Goal: Transaction & Acquisition: Purchase product/service

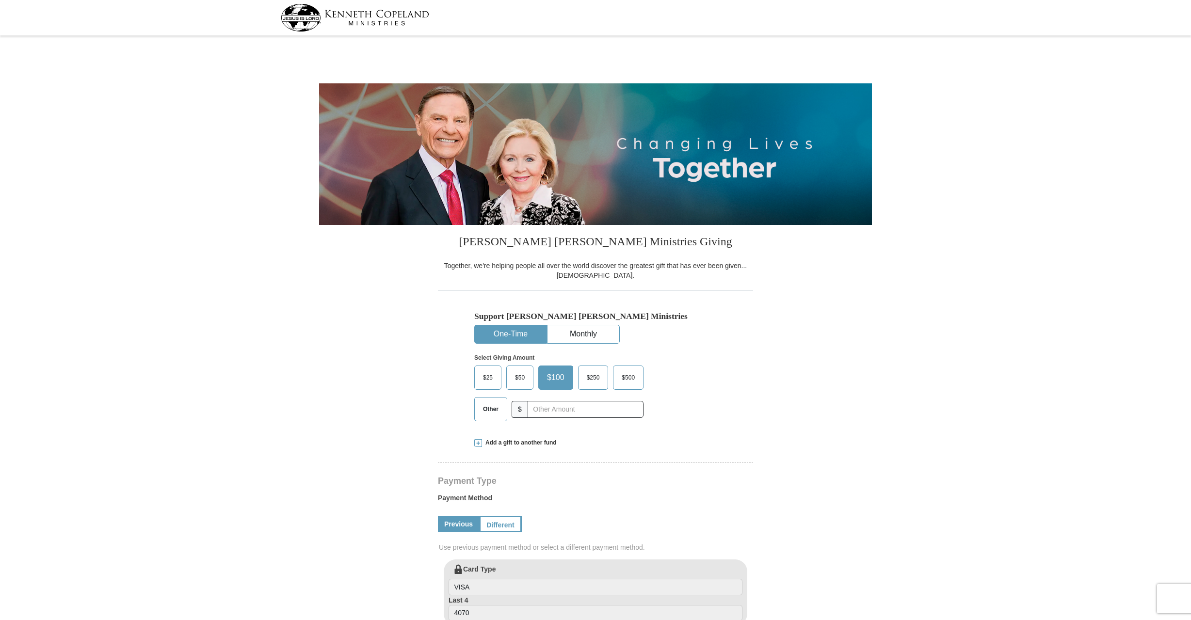
select select "CA"
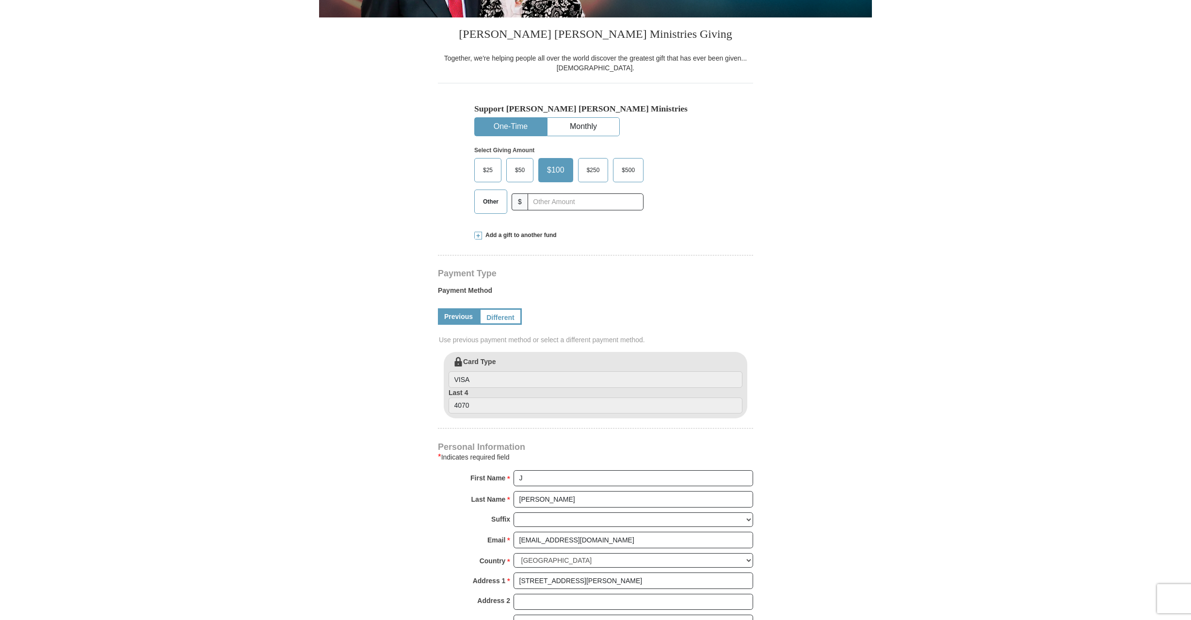
scroll to position [29, 0]
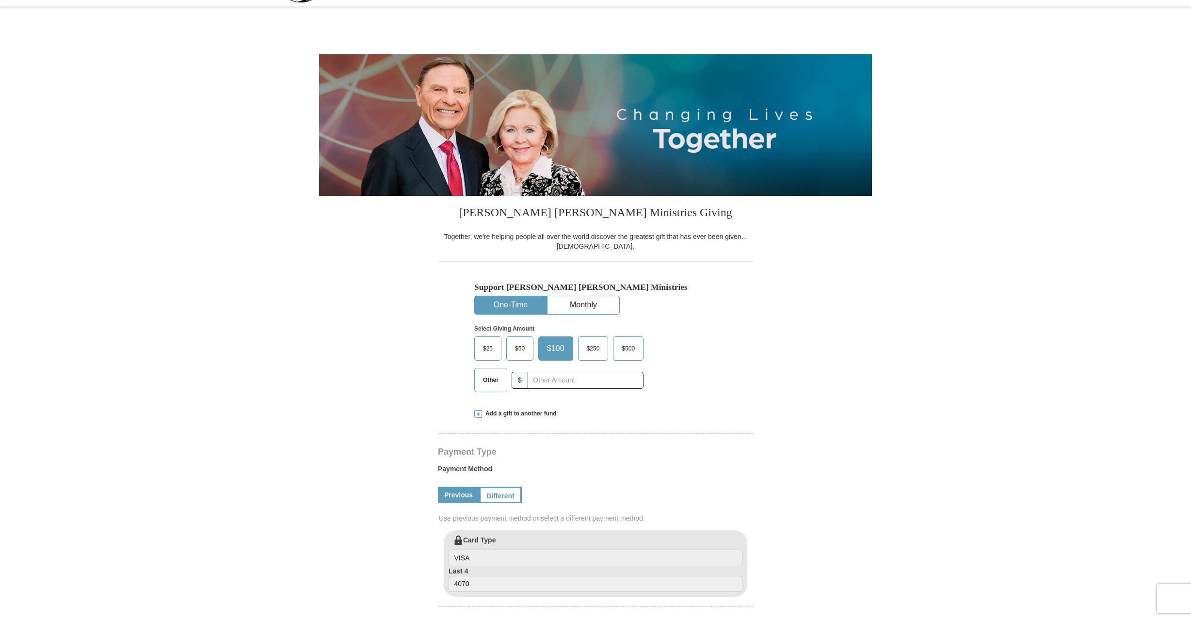
click at [489, 383] on span "Other" at bounding box center [490, 380] width 25 height 15
click at [0, 0] on input "Other" at bounding box center [0, 0] width 0 height 0
type input "310"
click at [772, 391] on form "Kenneth Copeland Ministries Giving Together, we're helping people all over the …" at bounding box center [595, 532] width 553 height 1045
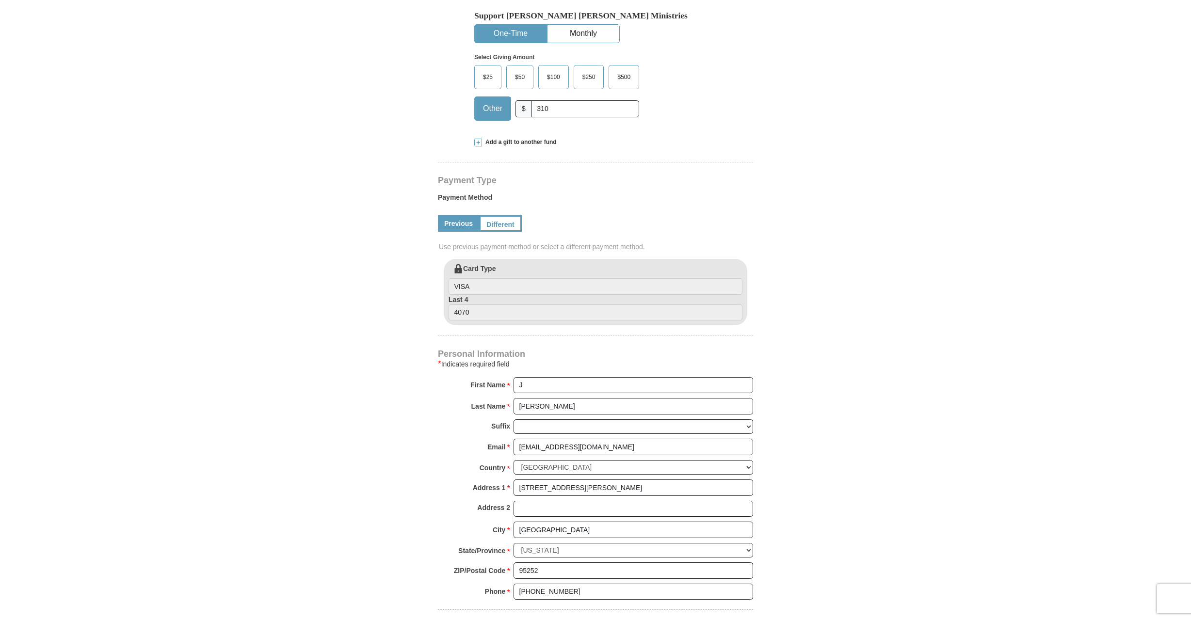
scroll to position [348, 0]
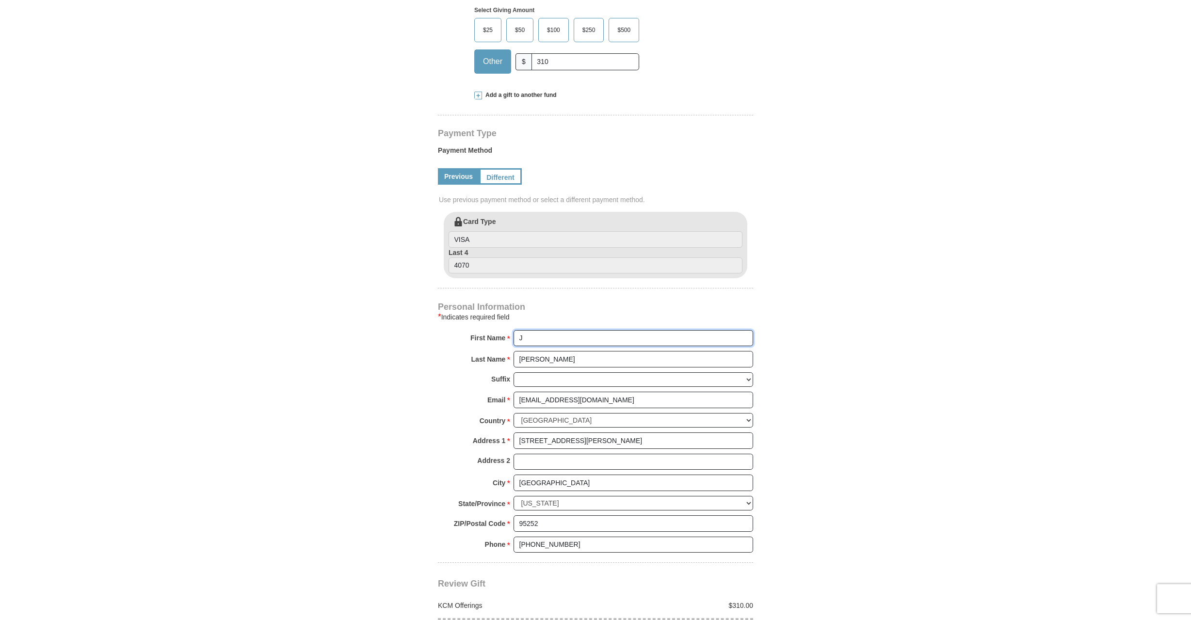
click at [539, 339] on input "J" at bounding box center [634, 338] width 240 height 16
type input "James"
click at [899, 355] on body "Kenneth Copeland Ministries Giving Together, we're helping people all over the …" at bounding box center [595, 508] width 1191 height 1713
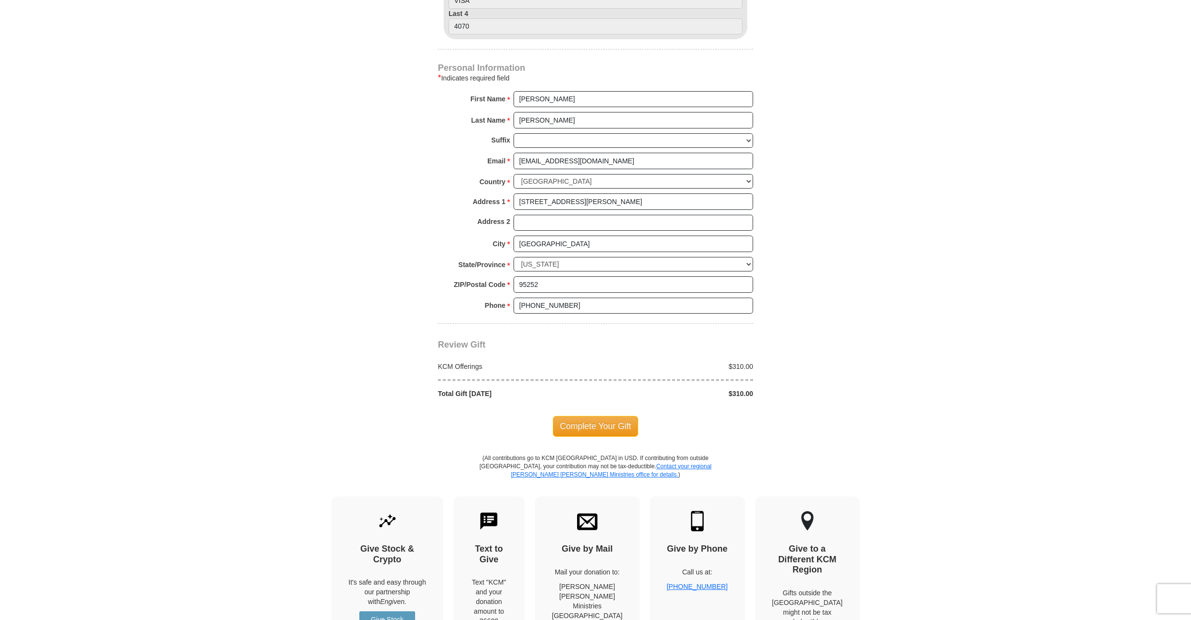
scroll to position [145, 0]
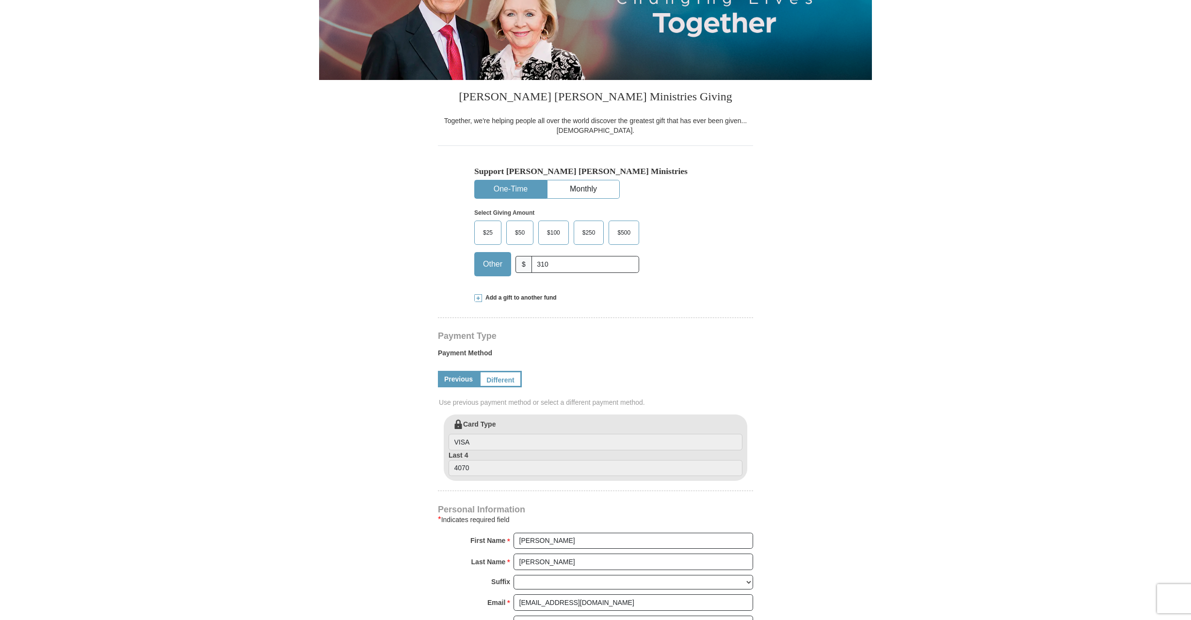
click at [479, 296] on span at bounding box center [478, 298] width 8 height 8
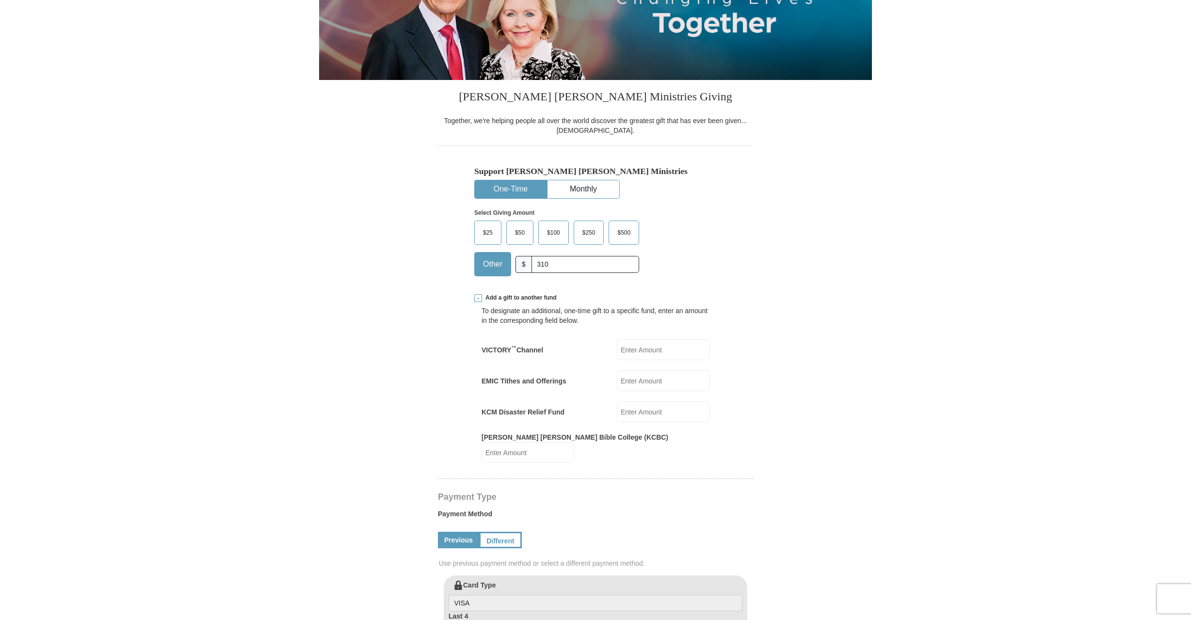
click at [479, 296] on span at bounding box center [478, 298] width 8 height 8
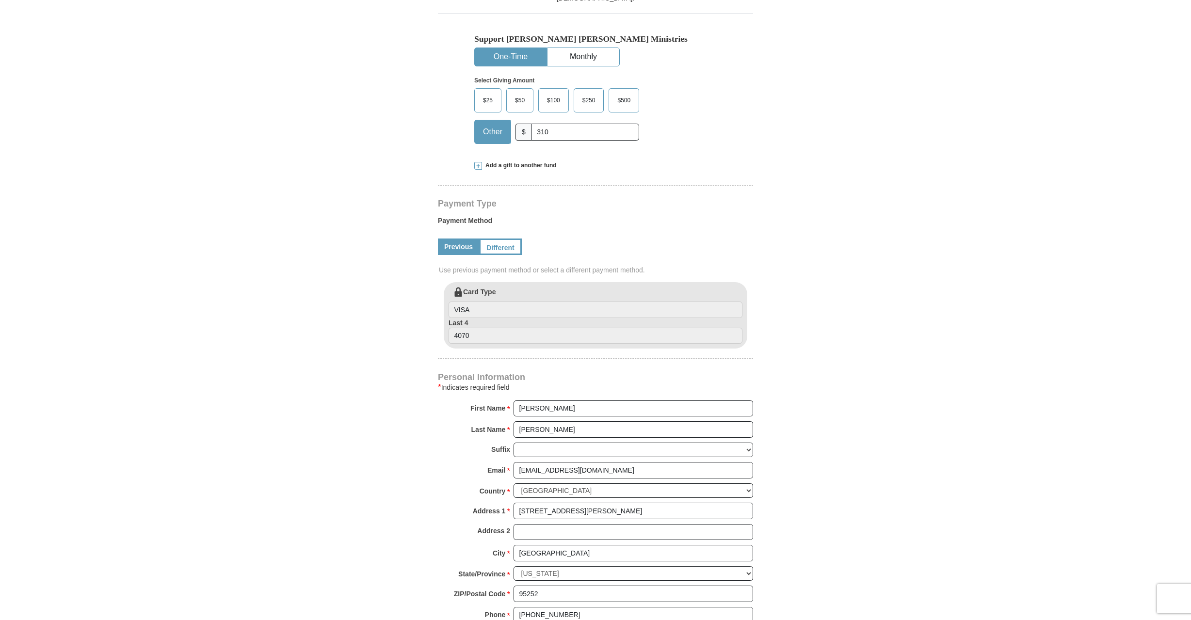
scroll to position [473, 0]
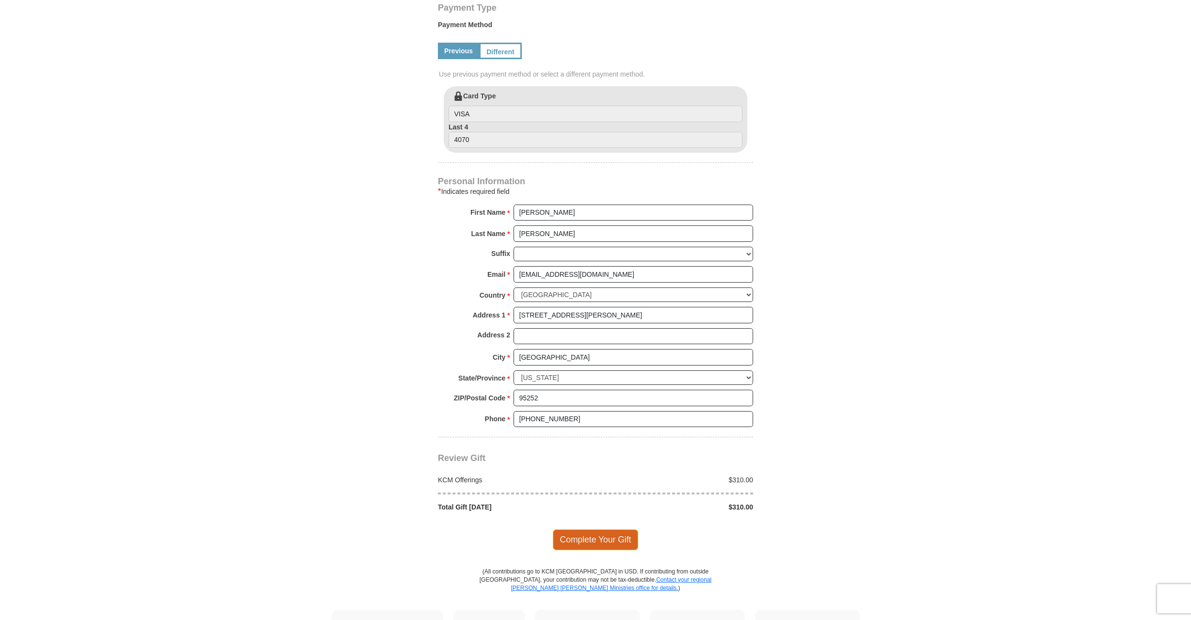
click at [608, 542] on span "Complete Your Gift" at bounding box center [596, 540] width 86 height 20
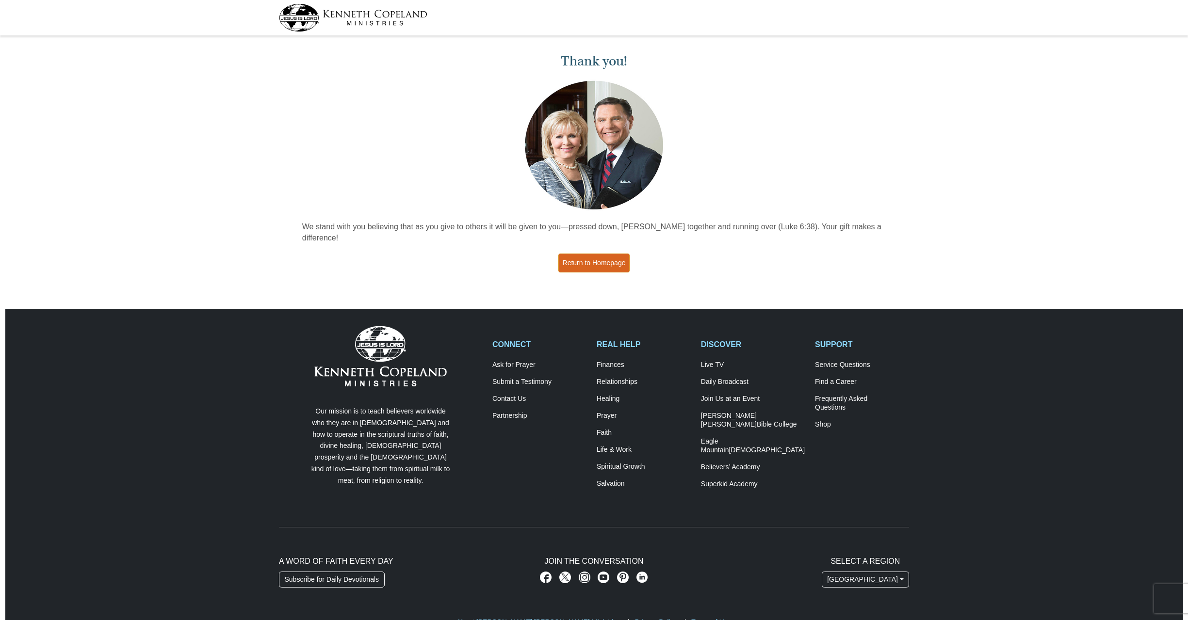
click at [586, 254] on link "Return to Homepage" at bounding box center [594, 263] width 72 height 19
